Goal: Task Accomplishment & Management: Manage account settings

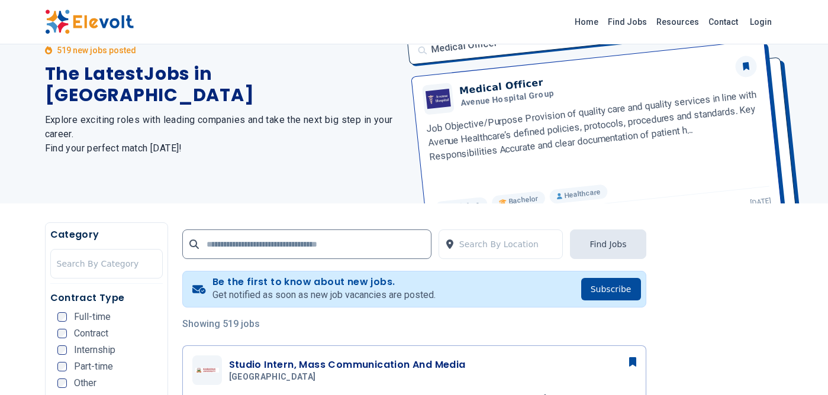
scroll to position [95, 0]
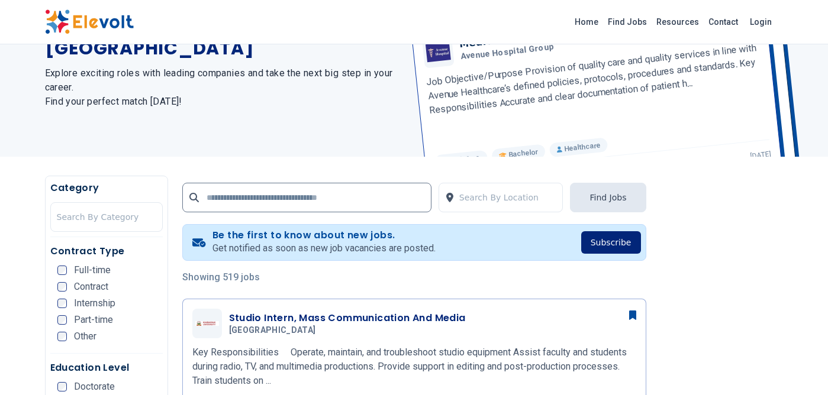
click at [619, 242] on button "Subscribe" at bounding box center [611, 242] width 60 height 22
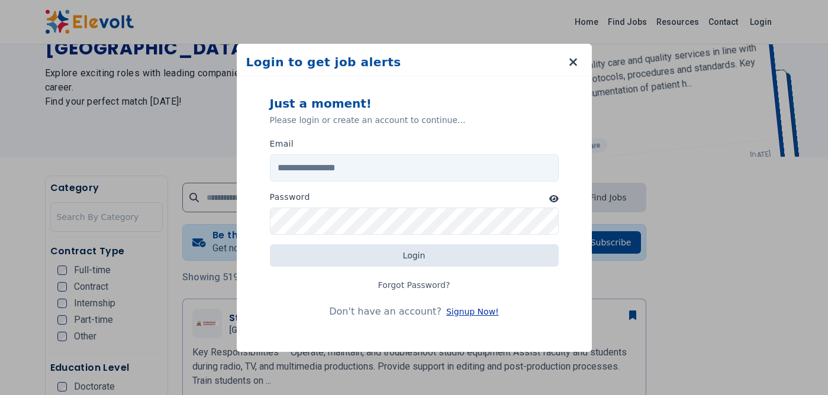
click at [469, 313] on button "Signup Now!" at bounding box center [472, 312] width 53 height 12
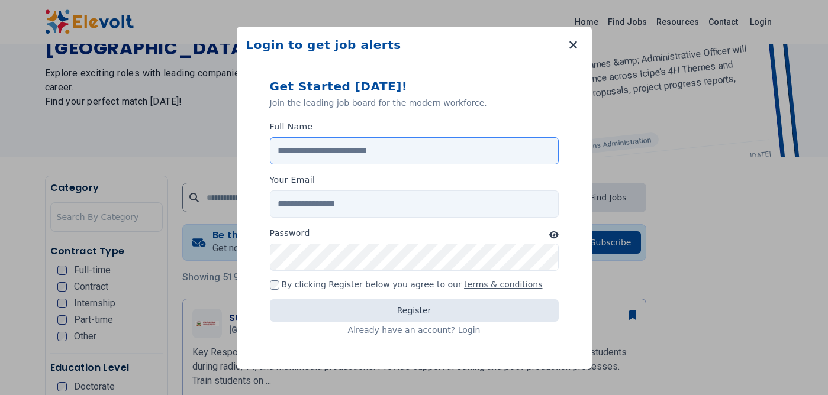
click at [372, 148] on input "Full Name" at bounding box center [414, 150] width 289 height 27
type input "*"
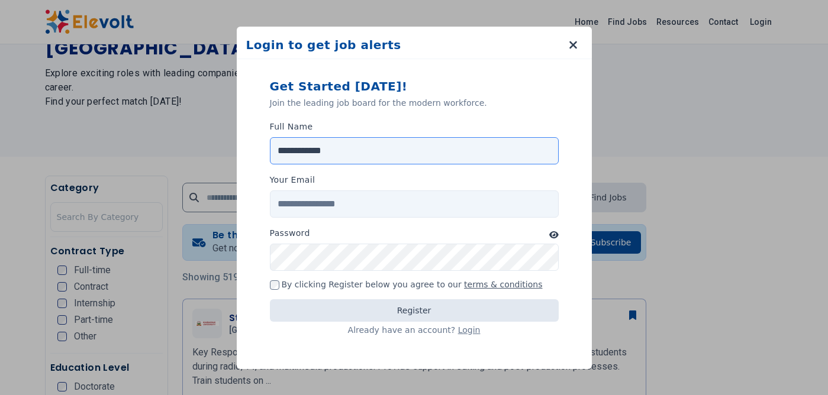
type input "**********"
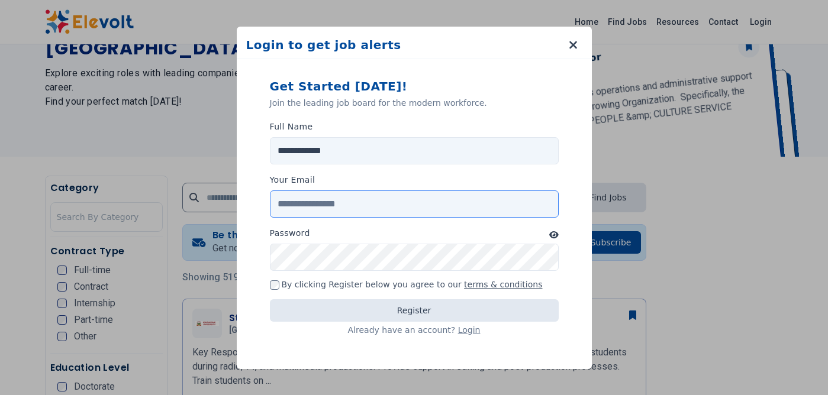
click at [340, 204] on input "Your Email" at bounding box center [414, 204] width 289 height 27
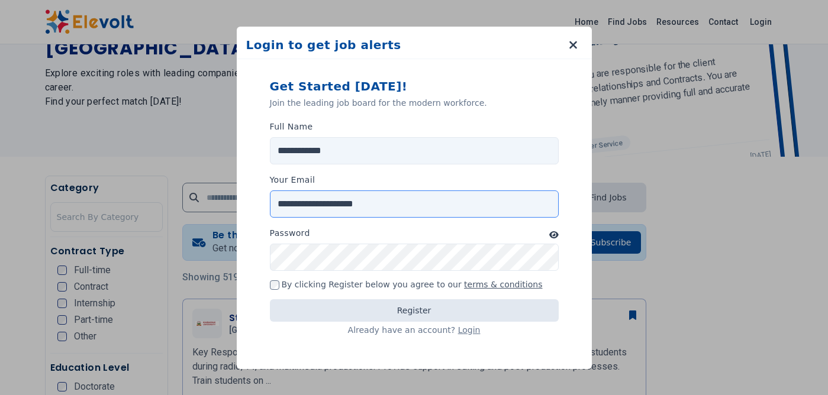
type input "**********"
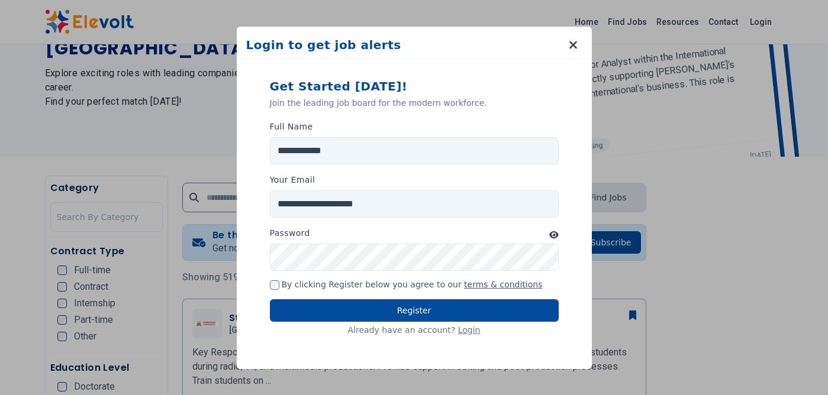
click at [556, 236] on icon "button" at bounding box center [553, 235] width 9 height 8
click at [556, 236] on icon "button" at bounding box center [553, 235] width 11 height 8
click at [560, 235] on form "**********" at bounding box center [414, 209] width 327 height 291
click at [552, 237] on icon "button" at bounding box center [553, 235] width 9 height 8
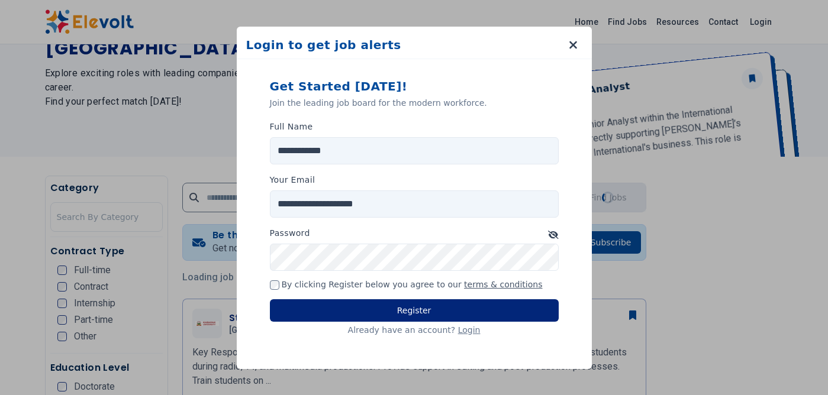
click at [414, 311] on button "Register" at bounding box center [414, 311] width 289 height 22
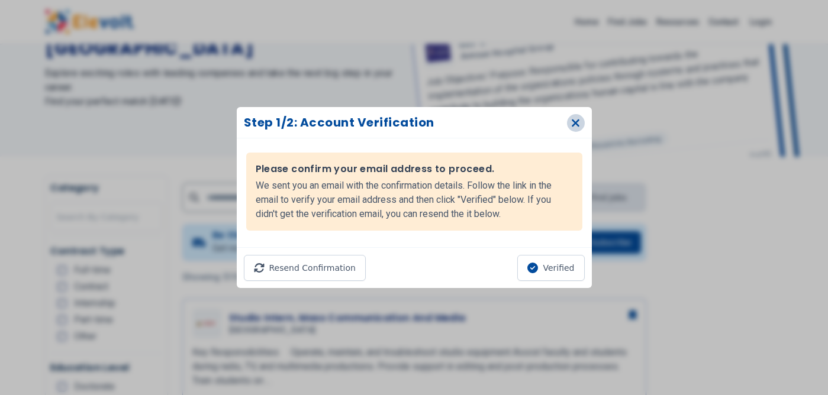
click at [577, 123] on icon "button" at bounding box center [575, 123] width 9 height 12
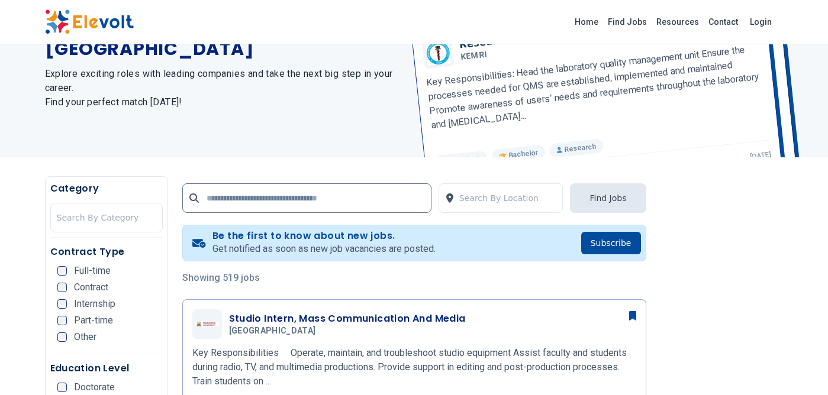
scroll to position [71, 0]
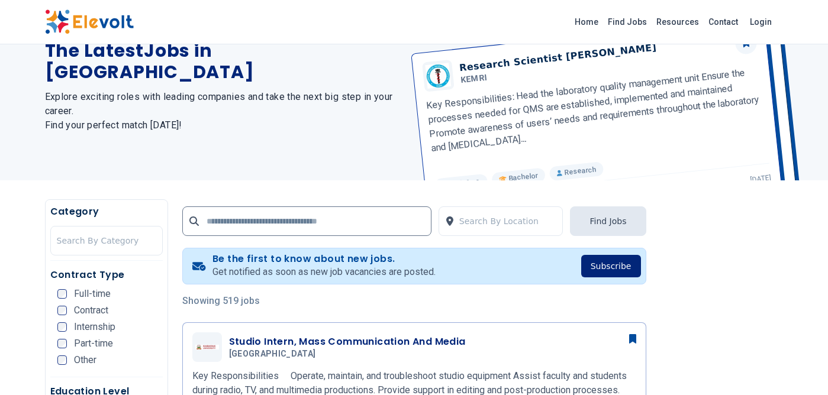
click at [617, 271] on button "Subscribe" at bounding box center [611, 266] width 60 height 22
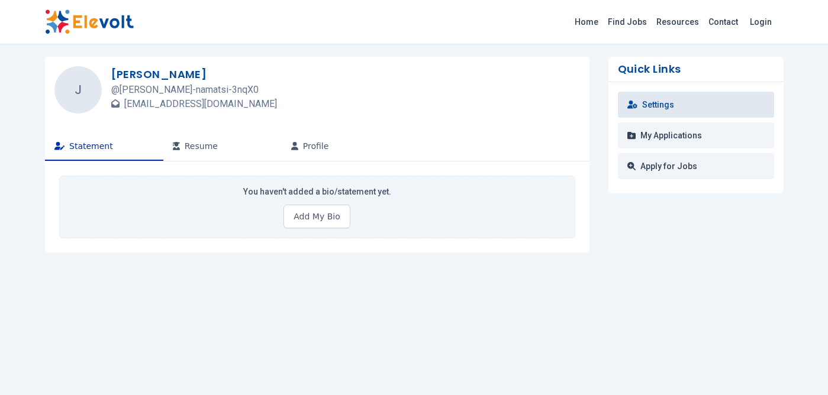
click at [669, 110] on link "Settings" at bounding box center [696, 105] width 156 height 26
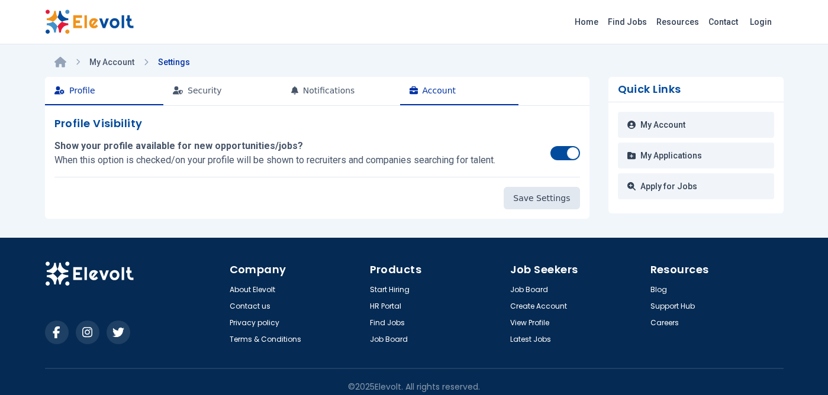
click at [427, 92] on button "Account" at bounding box center [459, 91] width 118 height 28
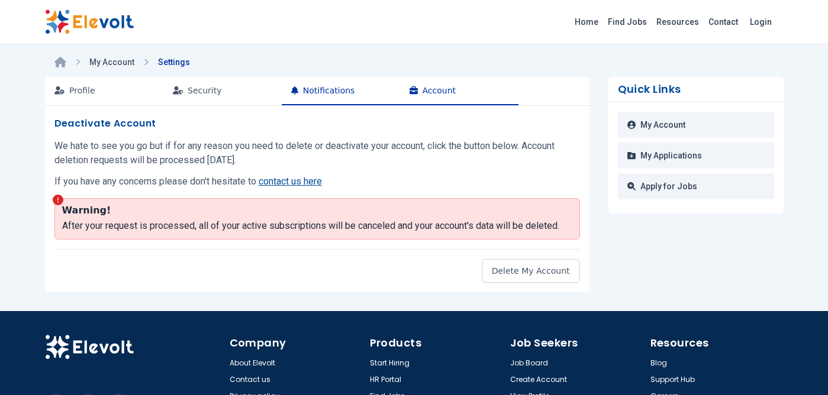
click at [347, 85] on button "Notifications" at bounding box center [341, 91] width 118 height 28
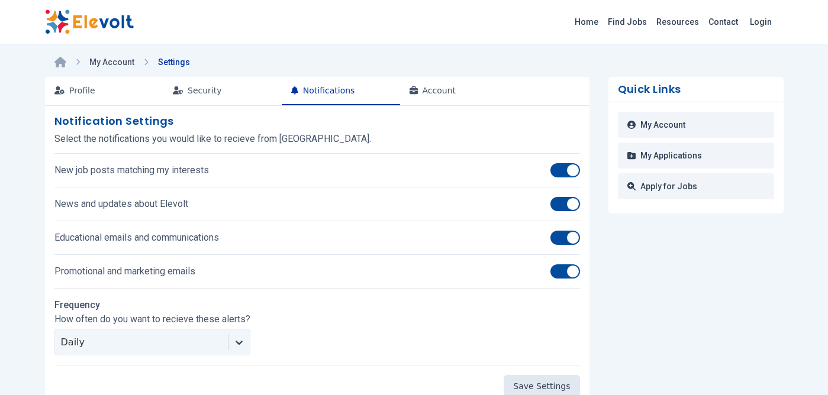
click at [566, 236] on div at bounding box center [565, 238] width 30 height 14
click at [558, 239] on div at bounding box center [557, 237] width 13 height 13
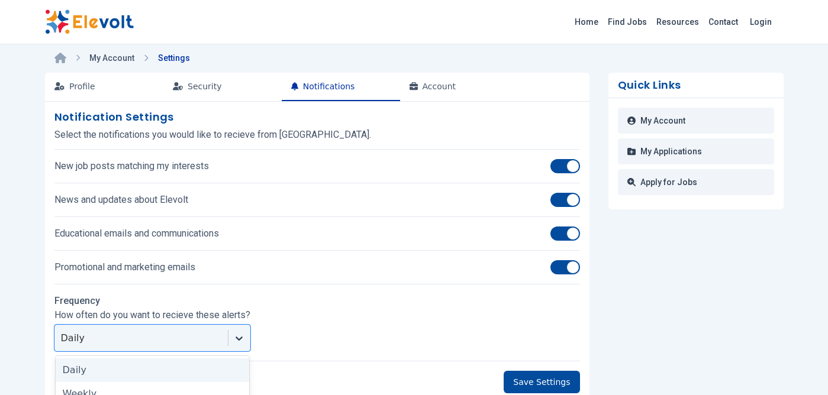
click at [239, 340] on icon at bounding box center [239, 339] width 12 height 12
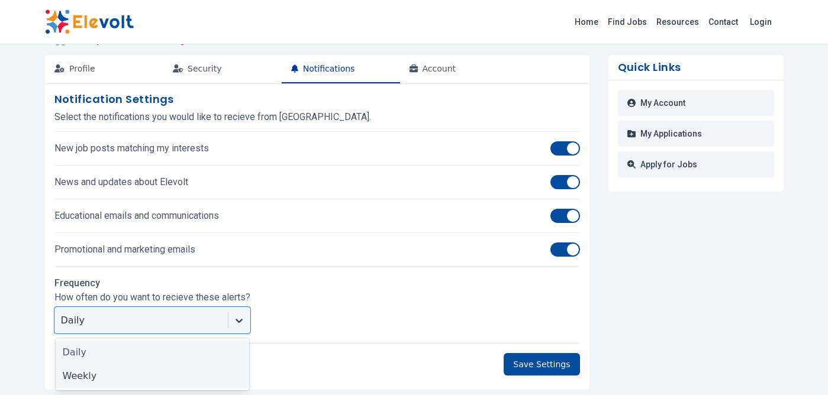
click at [133, 373] on div "Weekly" at bounding box center [153, 377] width 194 height 24
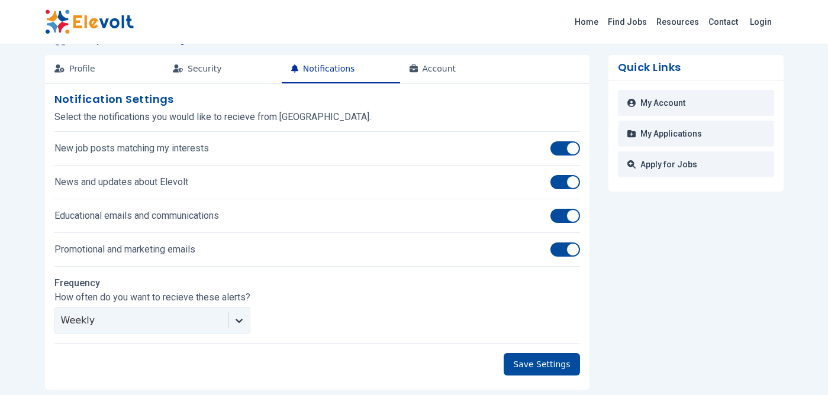
click at [24, 274] on div "Home Find Jobs Resources Contact Login My Account Settings Profile Security Not…" at bounding box center [414, 277] width 828 height 598
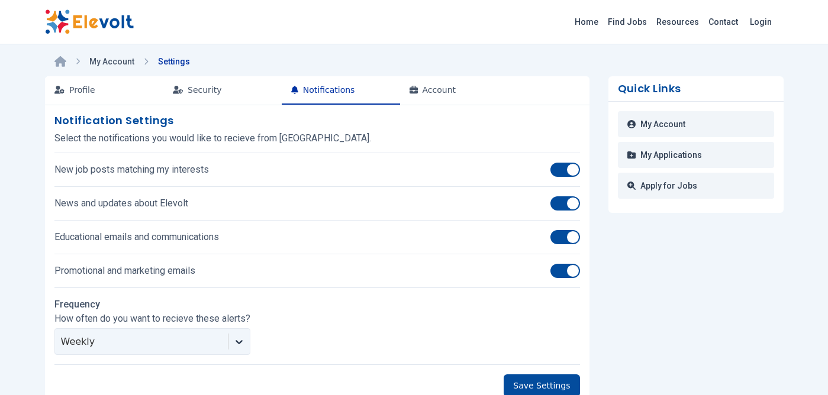
scroll to position [0, 0]
click at [540, 385] on button "Save Settings" at bounding box center [542, 386] width 76 height 22
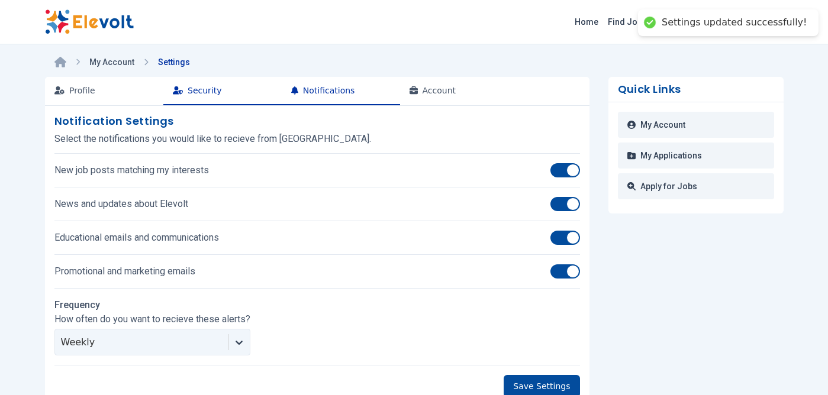
click at [204, 85] on button "Security" at bounding box center [222, 91] width 118 height 28
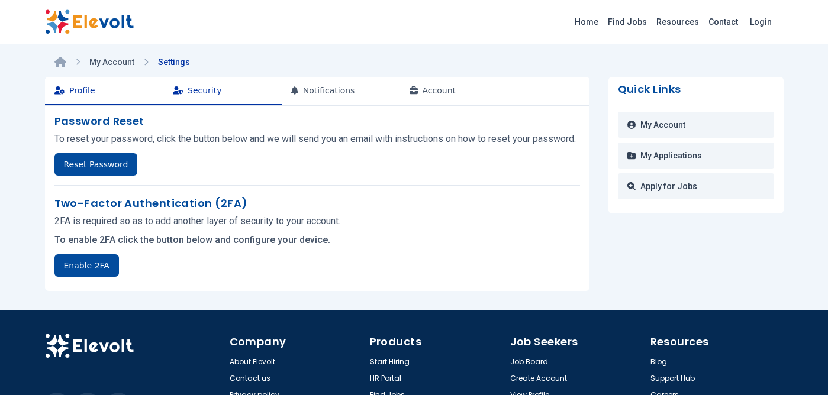
click at [107, 87] on button "Profile" at bounding box center [104, 91] width 118 height 28
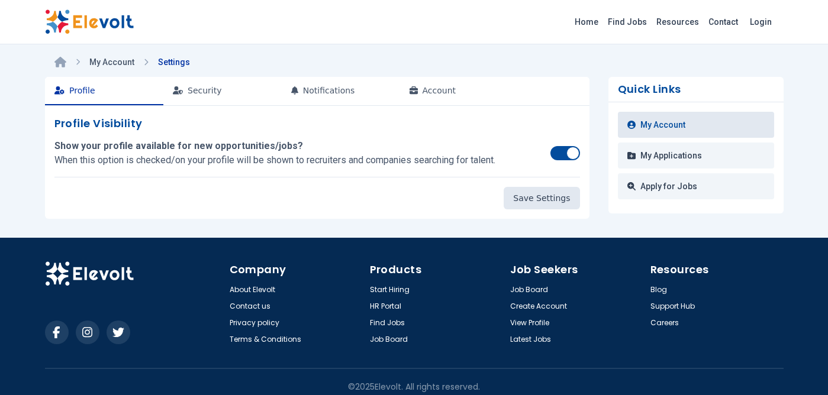
click at [663, 123] on link "My Account" at bounding box center [696, 125] width 156 height 26
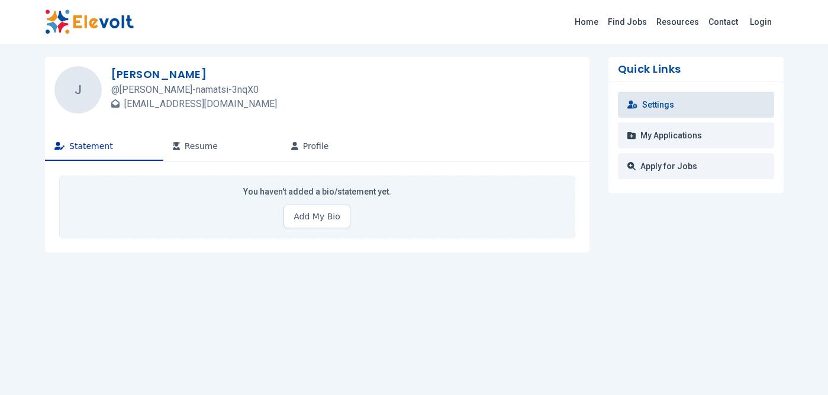
click at [668, 112] on link "Settings" at bounding box center [696, 105] width 156 height 26
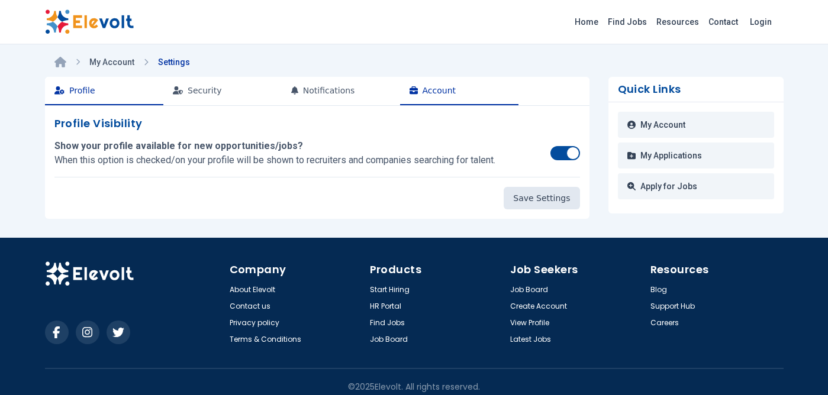
click at [436, 86] on button "Account" at bounding box center [459, 91] width 118 height 28
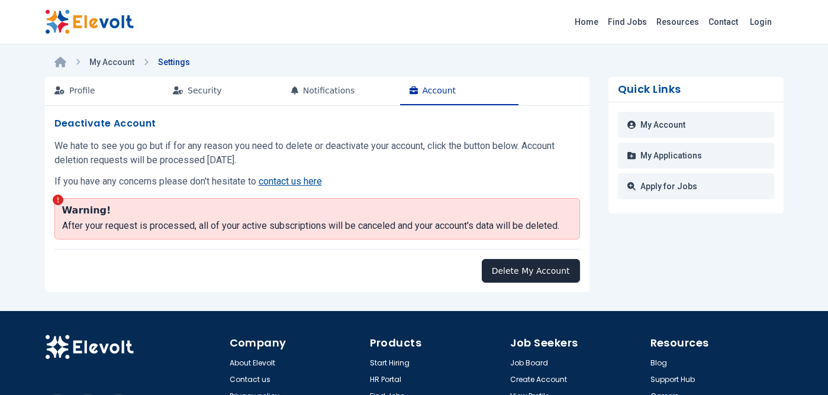
click at [552, 263] on button "Delete My Account" at bounding box center [531, 271] width 98 height 24
click at [545, 269] on button "Delete My Account" at bounding box center [531, 271] width 98 height 24
click at [530, 272] on button "Delete My Account" at bounding box center [531, 271] width 98 height 24
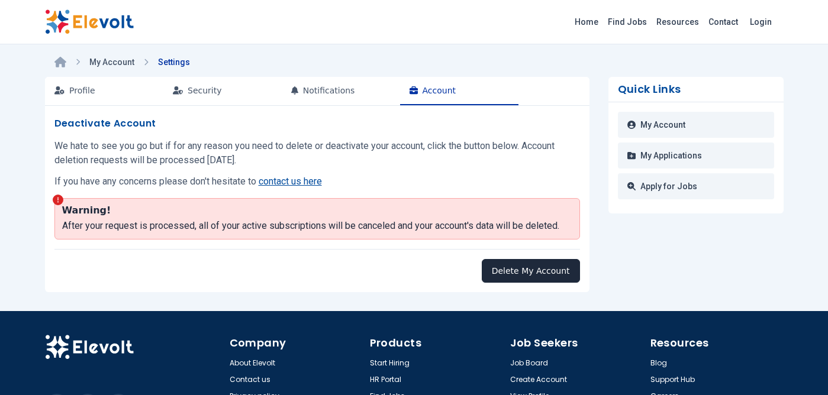
click at [530, 272] on button "Delete My Account" at bounding box center [531, 271] width 98 height 24
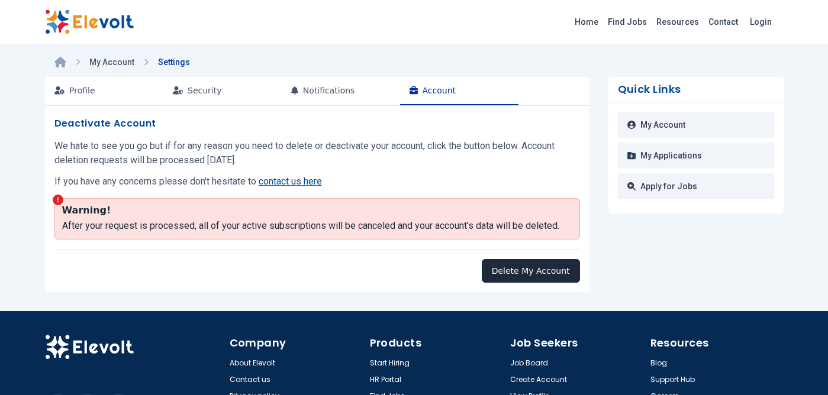
click at [530, 272] on button "Delete My Account" at bounding box center [531, 271] width 98 height 24
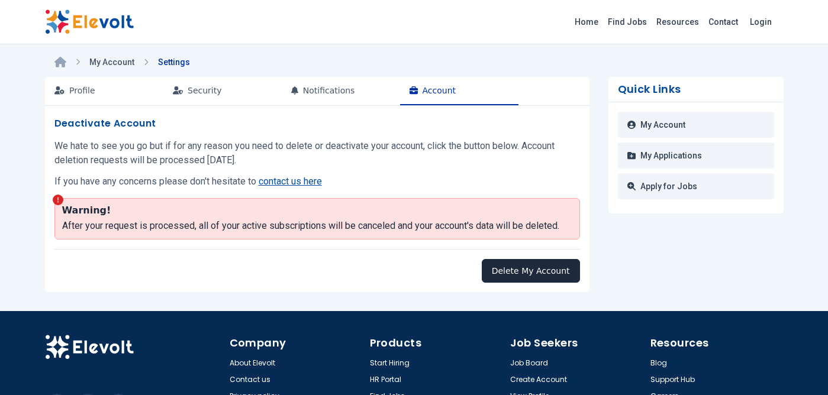
click at [530, 272] on button "Delete My Account" at bounding box center [531, 271] width 98 height 24
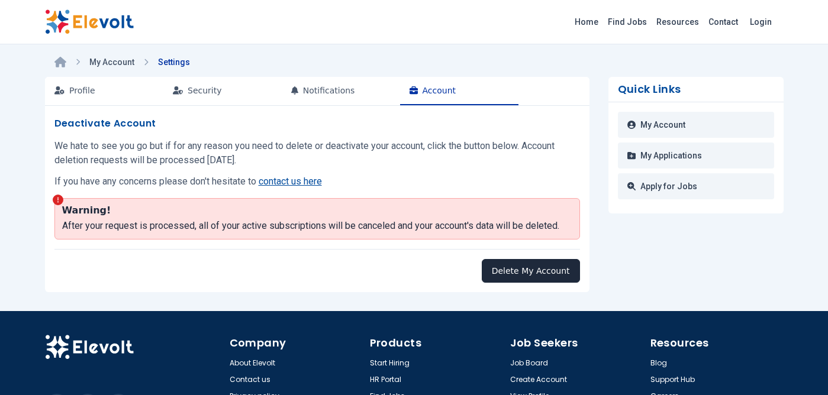
click at [526, 269] on button "Delete My Account" at bounding box center [531, 271] width 98 height 24
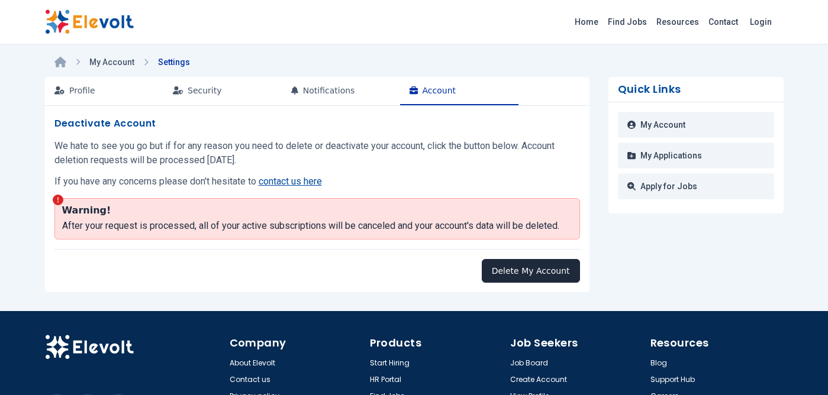
click at [526, 269] on button "Delete My Account" at bounding box center [531, 271] width 98 height 24
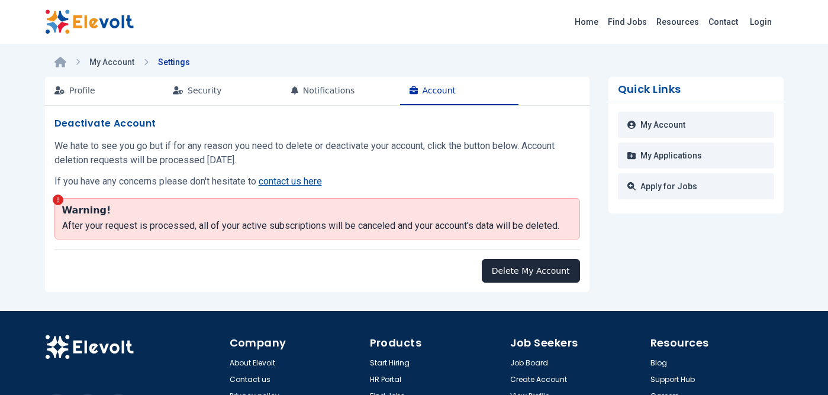
click at [526, 269] on button "Delete My Account" at bounding box center [531, 271] width 98 height 24
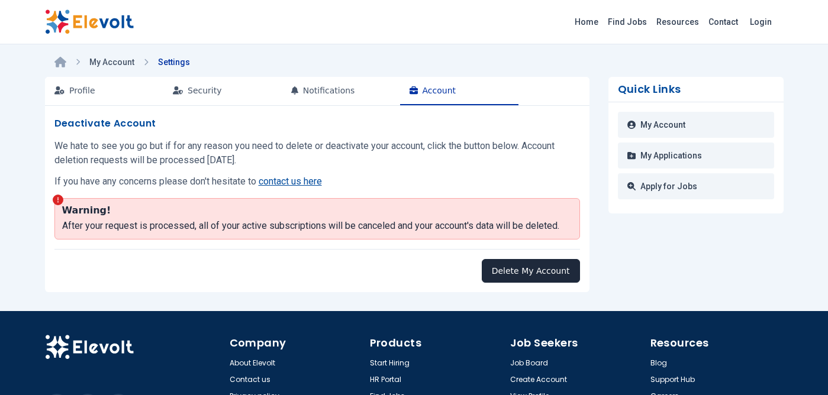
click at [526, 269] on button "Delete My Account" at bounding box center [531, 271] width 98 height 24
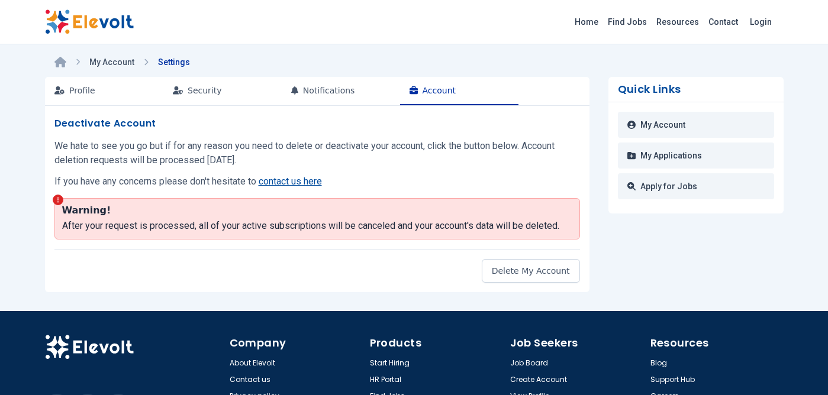
click at [108, 20] on img at bounding box center [89, 21] width 89 height 25
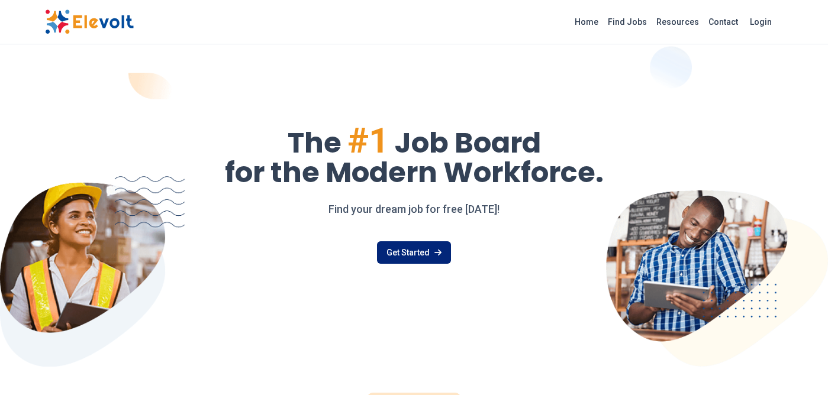
click at [402, 255] on link "Get Started" at bounding box center [414, 253] width 74 height 22
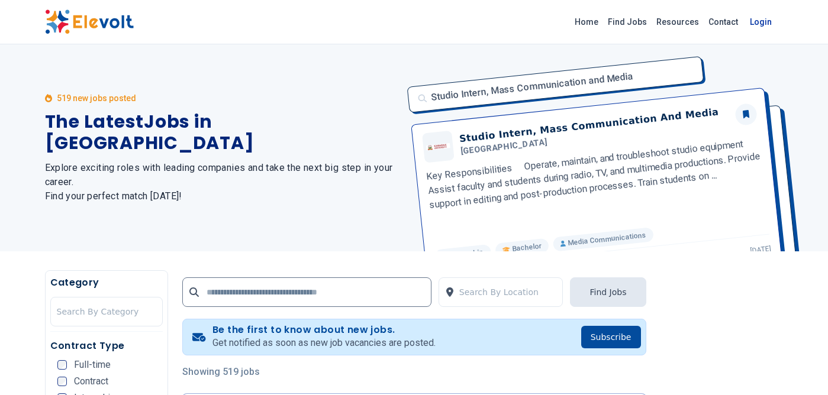
click at [764, 18] on link "Login" at bounding box center [761, 22] width 36 height 24
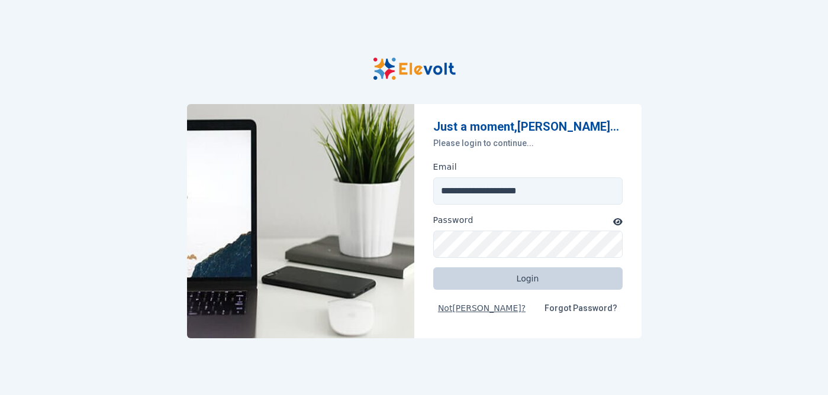
click at [527, 277] on button "Login" at bounding box center [527, 279] width 189 height 22
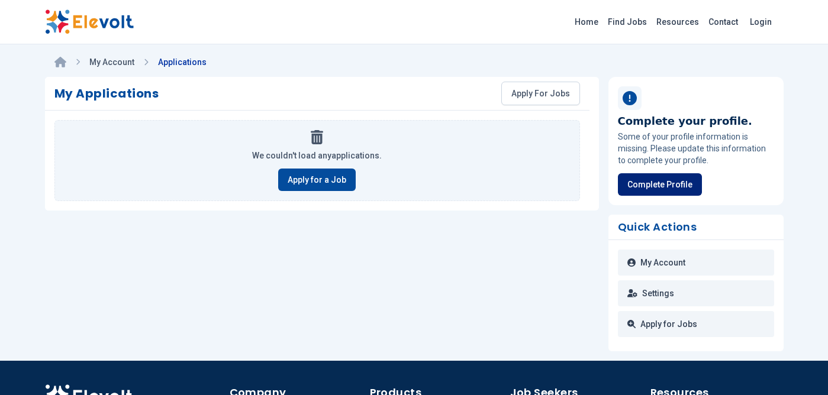
click at [668, 181] on link "Complete Profile" at bounding box center [660, 184] width 84 height 22
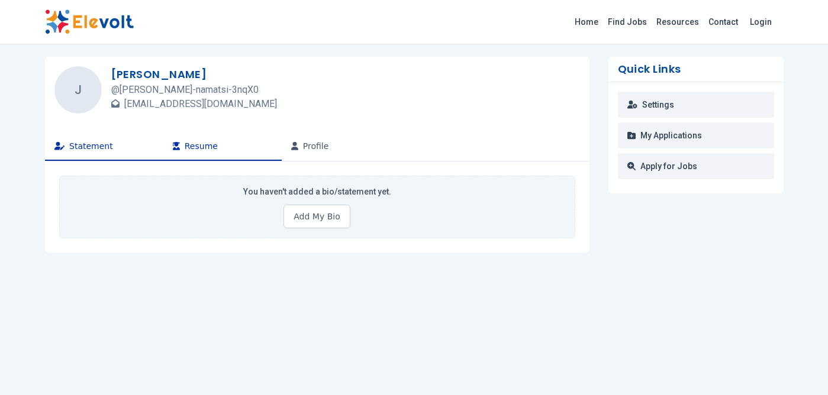
click at [210, 145] on button "Resume" at bounding box center [222, 147] width 118 height 28
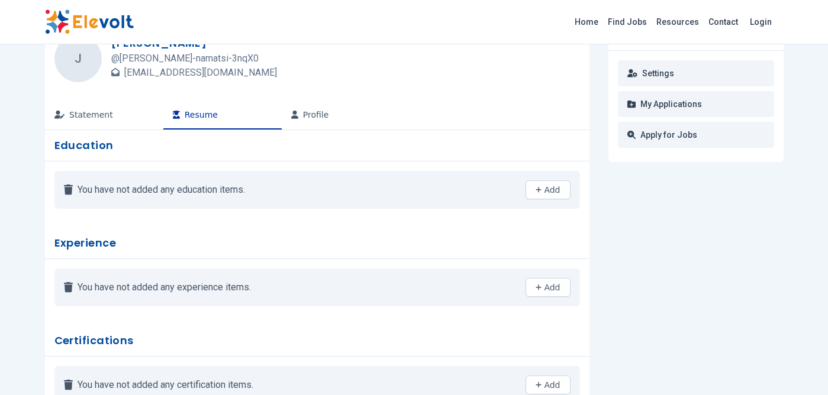
scroll to position [24, 0]
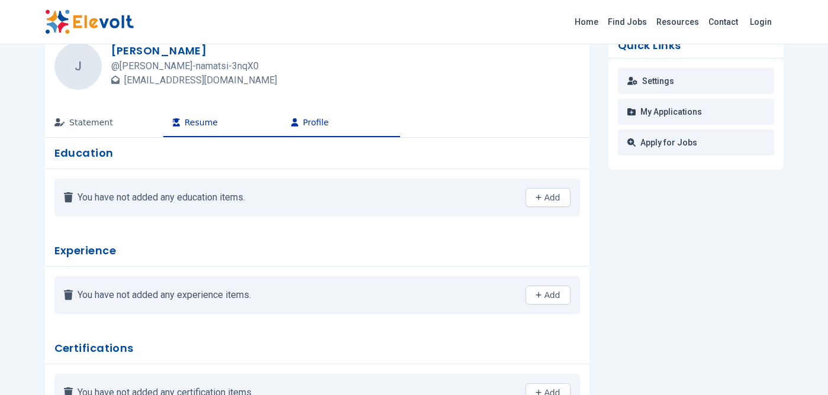
click at [314, 123] on button "Profile" at bounding box center [341, 123] width 118 height 28
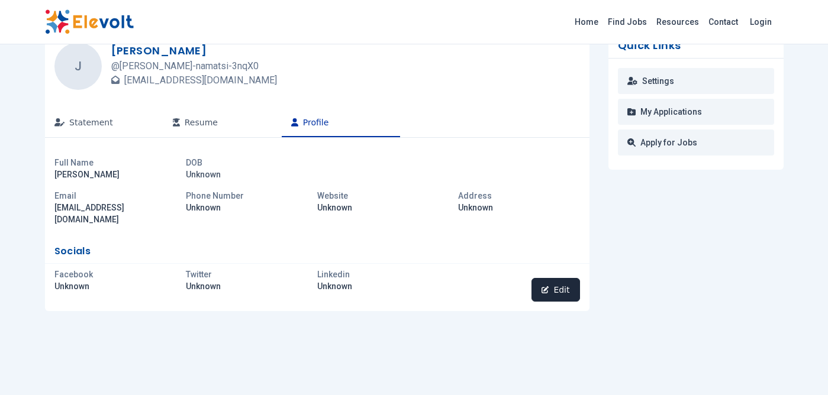
click at [559, 282] on button "Edit" at bounding box center [556, 290] width 48 height 24
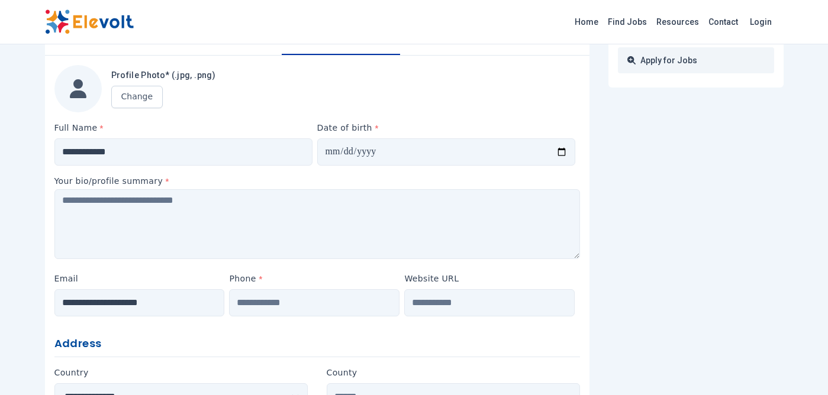
scroll to position [118, 0]
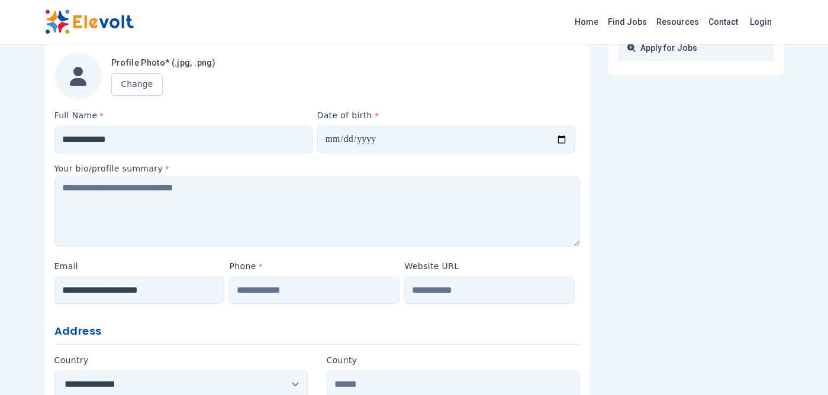
click at [155, 305] on div "**********" at bounding box center [317, 286] width 526 height 53
click at [5, 278] on div "**********" at bounding box center [414, 340] width 828 height 917
click at [5, 297] on div "**********" at bounding box center [414, 340] width 828 height 917
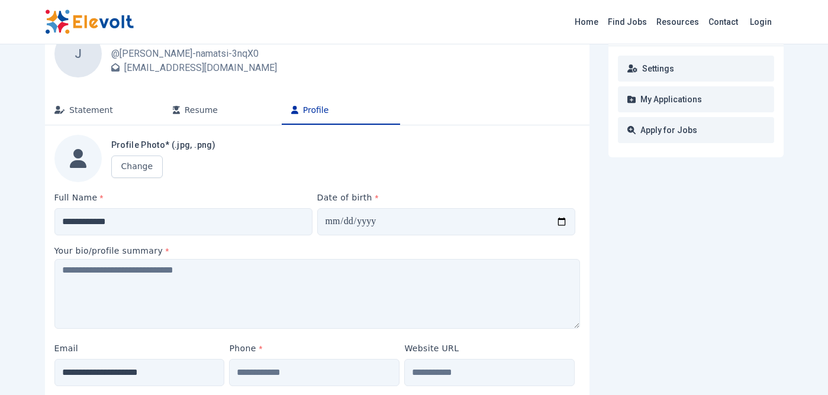
scroll to position [24, 0]
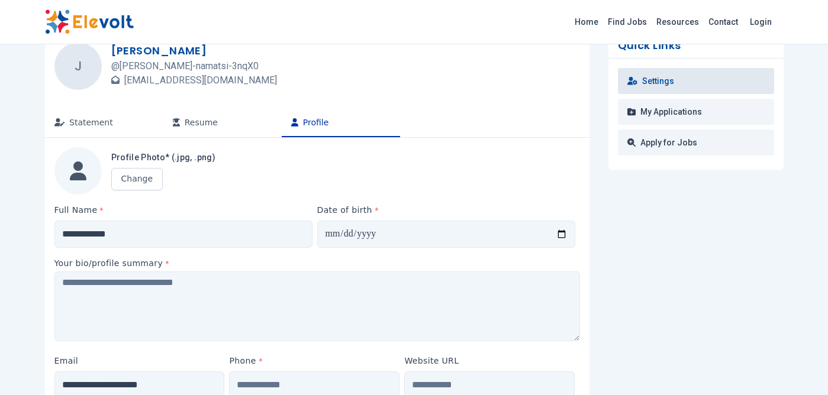
click at [674, 83] on link "Settings" at bounding box center [696, 81] width 156 height 26
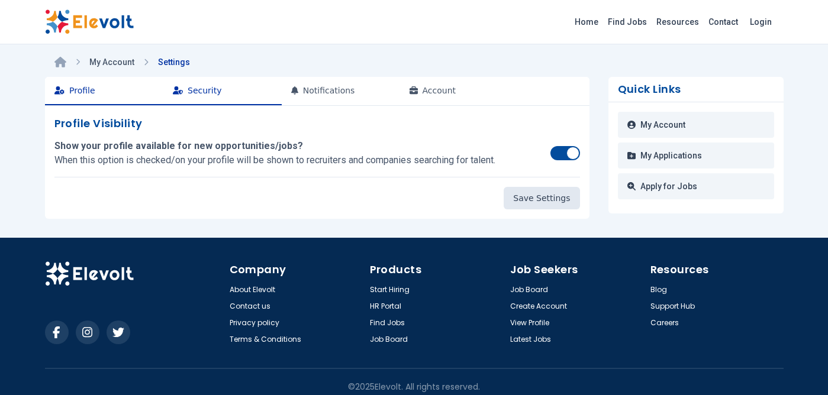
click at [214, 94] on button "Security" at bounding box center [222, 91] width 118 height 28
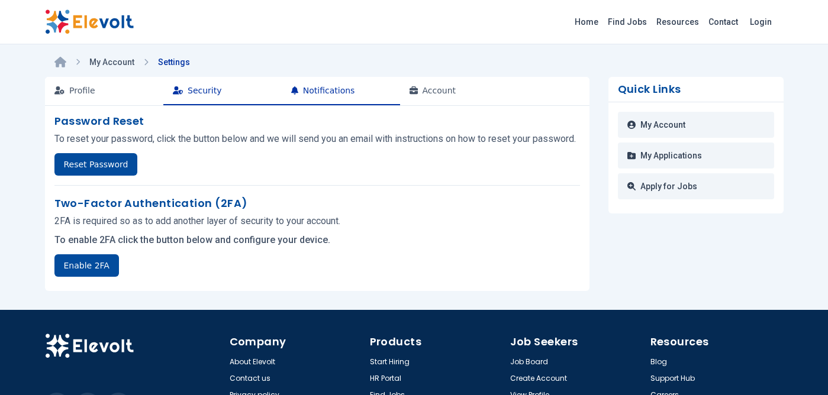
click at [319, 90] on button "Notifications" at bounding box center [341, 91] width 118 height 28
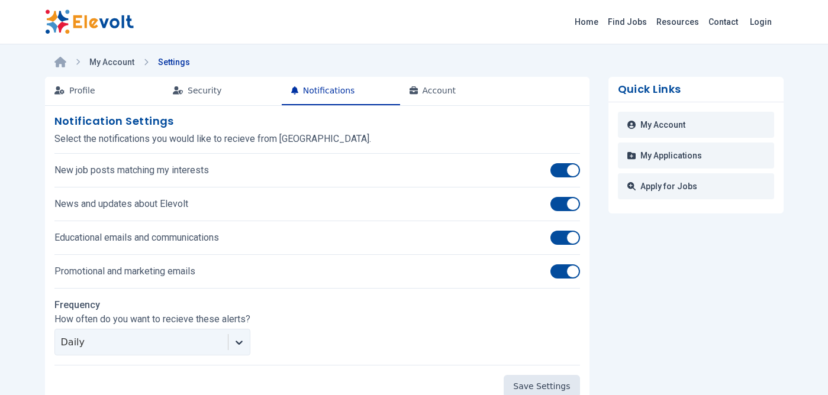
click at [239, 342] on icon at bounding box center [239, 343] width 12 height 12
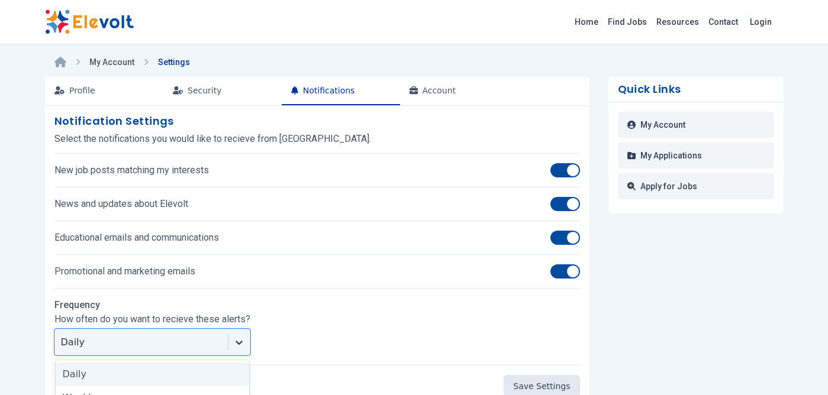
scroll to position [22, 0]
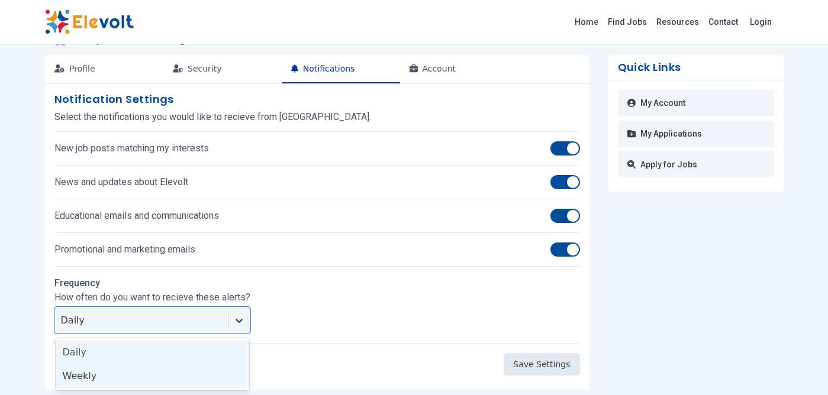
click at [118, 376] on div "Weekly" at bounding box center [153, 377] width 194 height 24
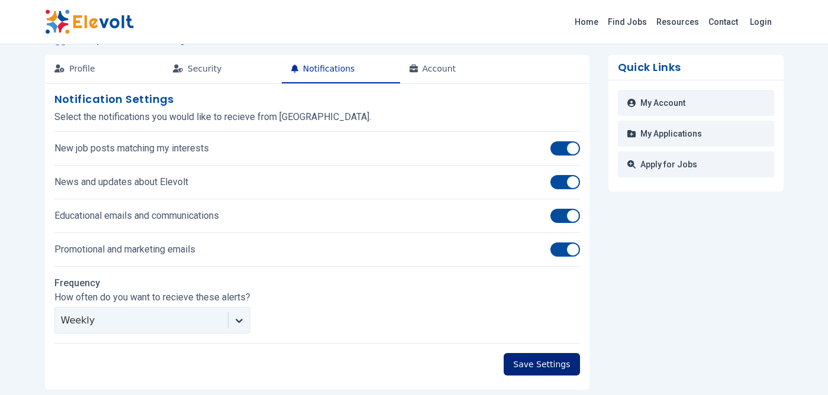
click at [542, 363] on button "Save Settings" at bounding box center [542, 364] width 76 height 22
click at [673, 104] on link "My Account" at bounding box center [696, 103] width 156 height 26
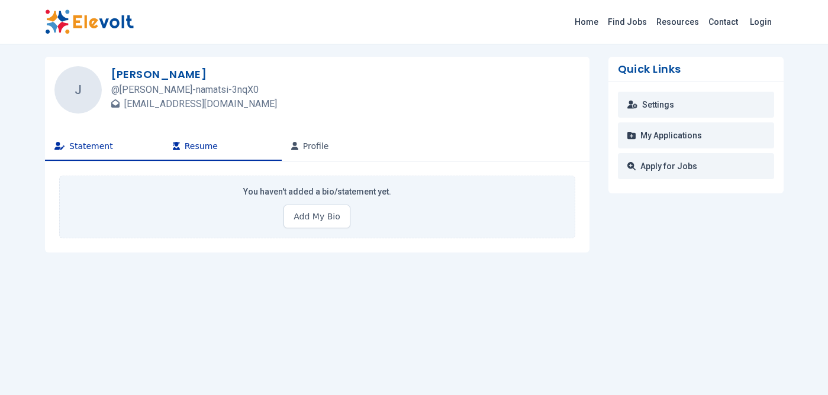
click at [192, 150] on button "Resume" at bounding box center [222, 147] width 118 height 28
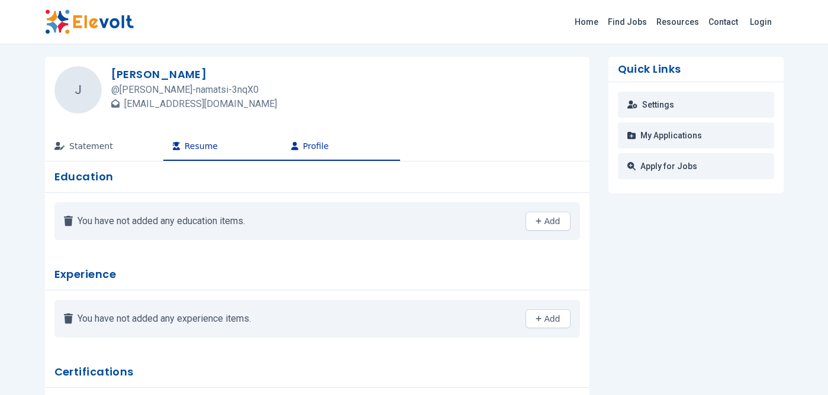
click at [316, 149] on button "Profile" at bounding box center [341, 147] width 118 height 28
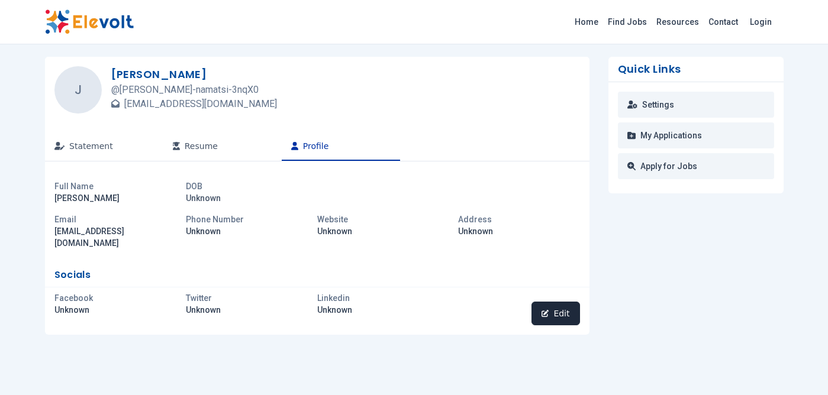
click at [553, 302] on button "Edit" at bounding box center [556, 314] width 48 height 24
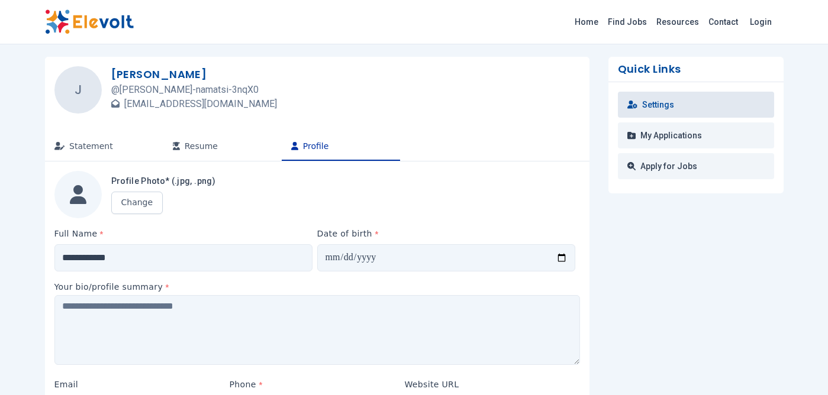
click at [662, 105] on link "Settings" at bounding box center [696, 105] width 156 height 26
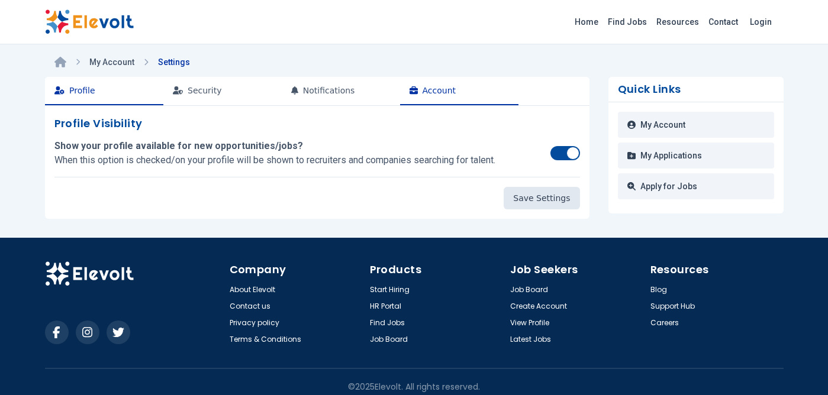
click at [431, 86] on button "Account" at bounding box center [459, 91] width 118 height 28
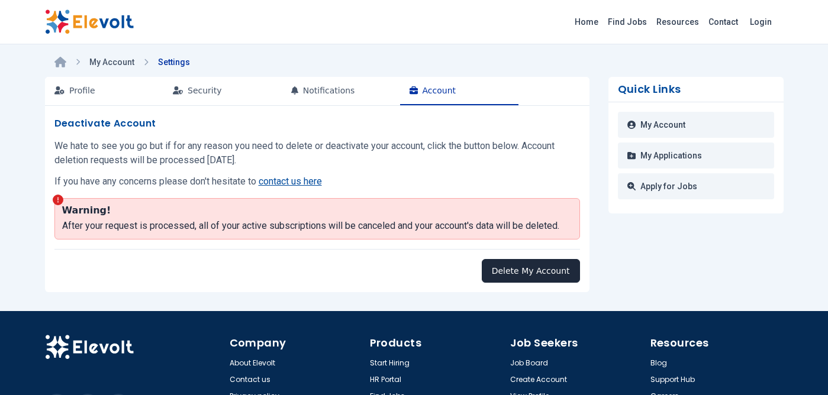
click at [525, 269] on button "Delete My Account" at bounding box center [531, 271] width 98 height 24
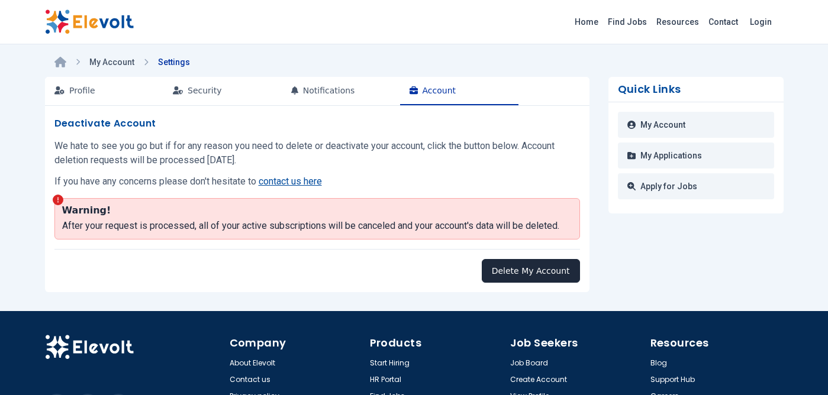
click at [525, 269] on button "Delete My Account" at bounding box center [531, 271] width 98 height 24
click at [75, 21] on img at bounding box center [89, 21] width 89 height 25
